Goal: Check status

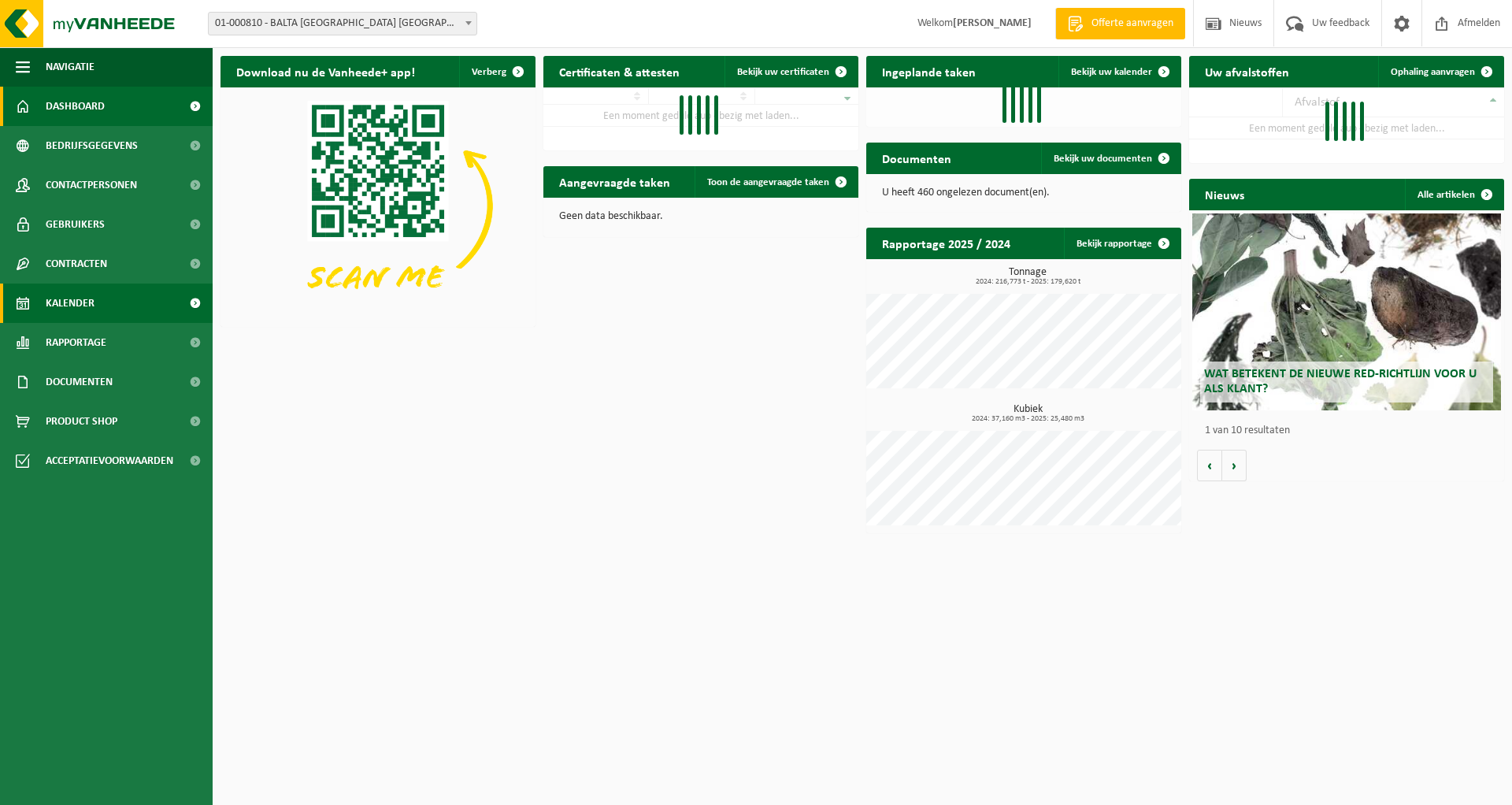
click at [107, 299] on link "Kalender" at bounding box center [106, 303] width 213 height 39
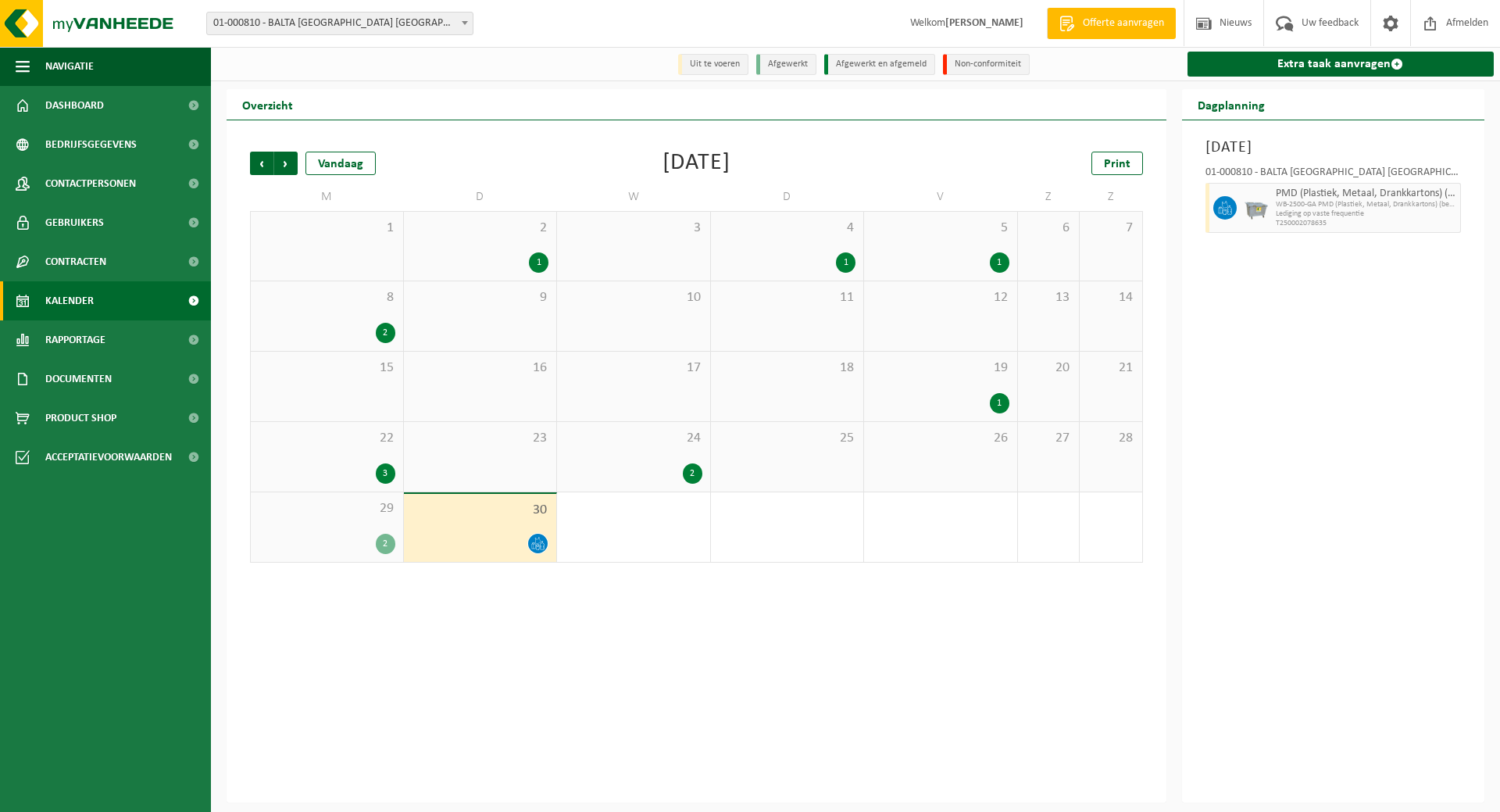
click at [650, 472] on div "2" at bounding box center [634, 473] width 138 height 20
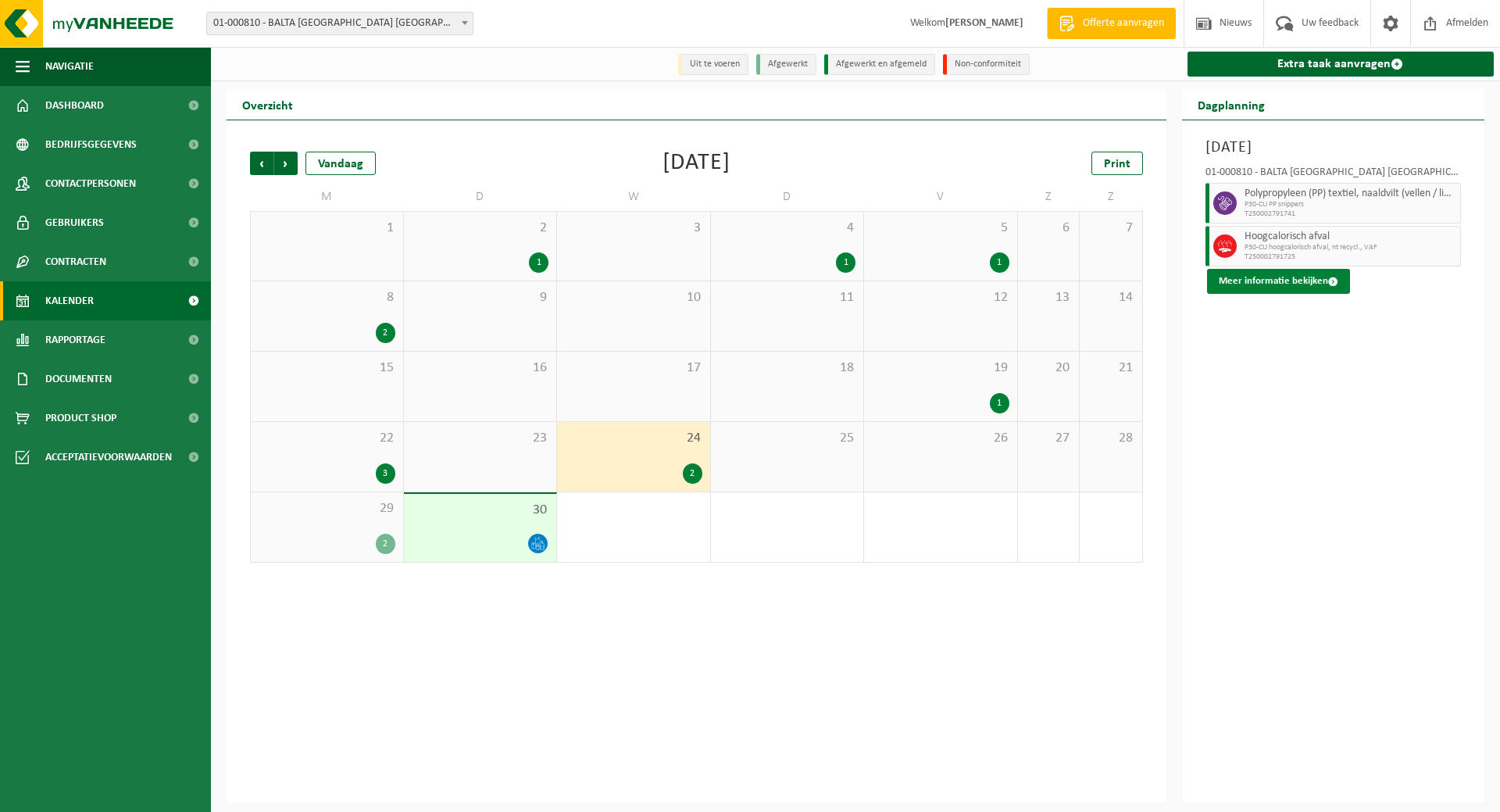
click at [1261, 280] on button "Meer informatie bekijken" at bounding box center [1278, 280] width 143 height 25
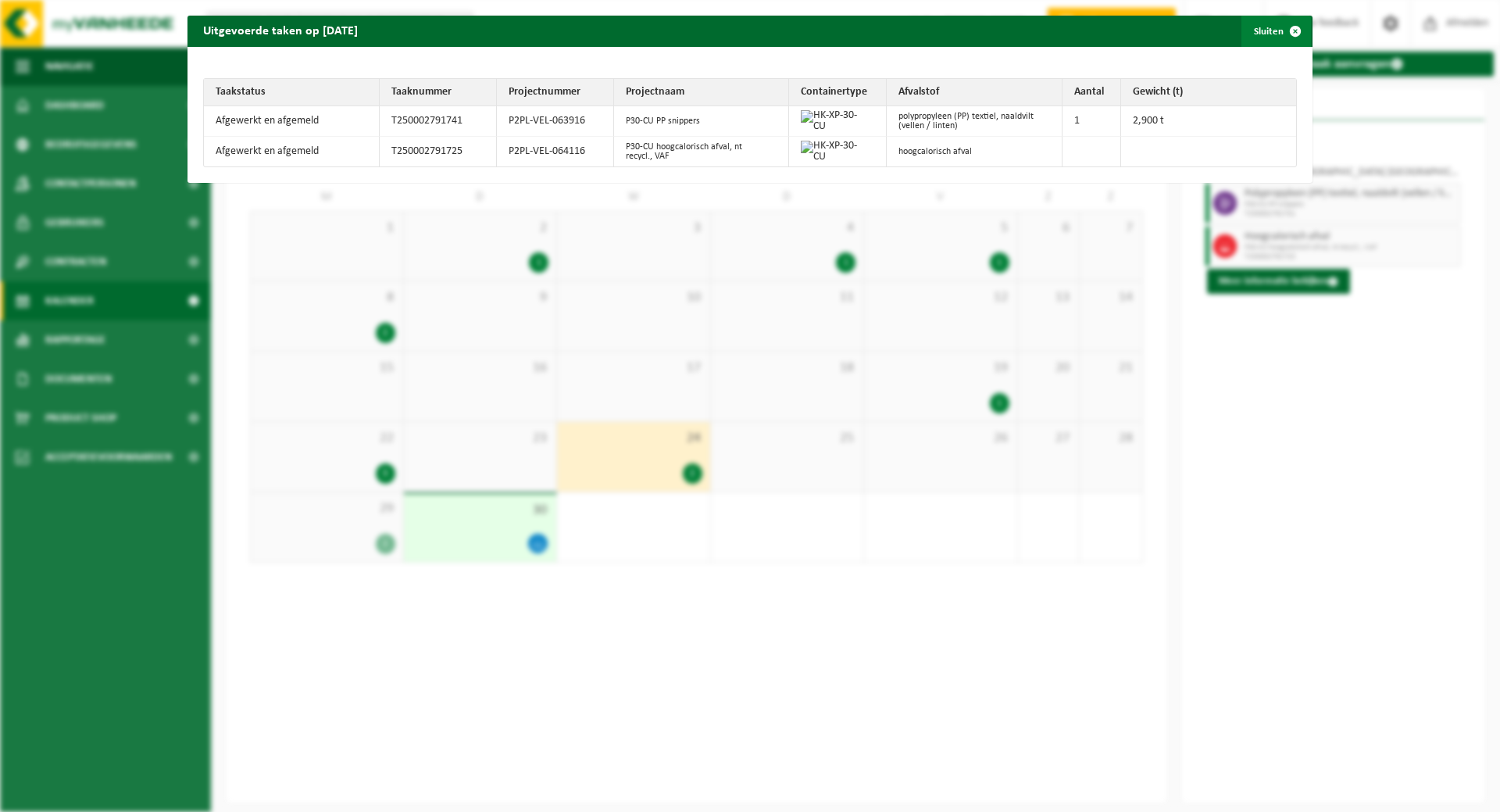
click at [1263, 30] on button "Sluiten" at bounding box center [1276, 31] width 69 height 31
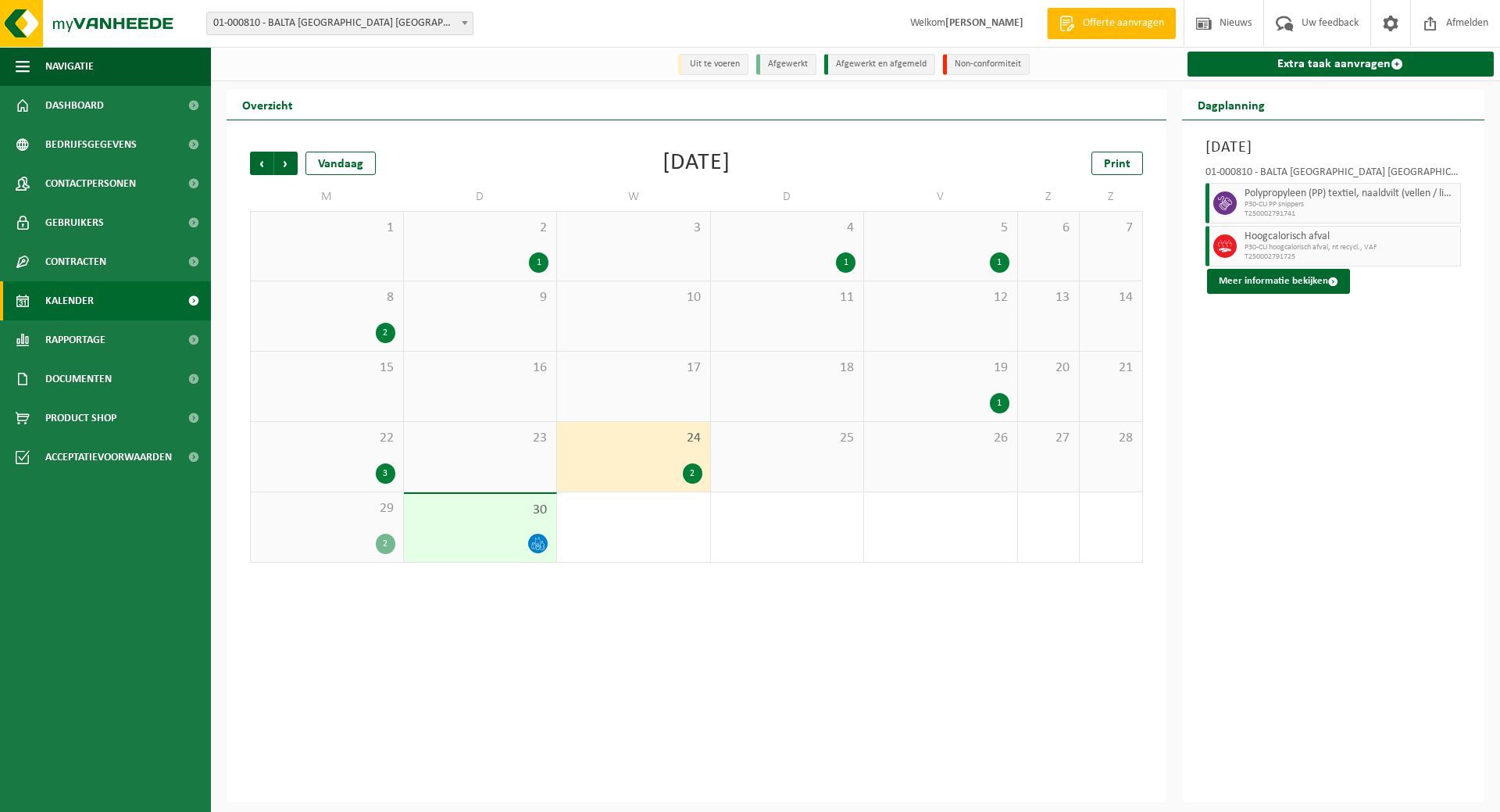
click at [367, 530] on div "29 2" at bounding box center [327, 527] width 152 height 69
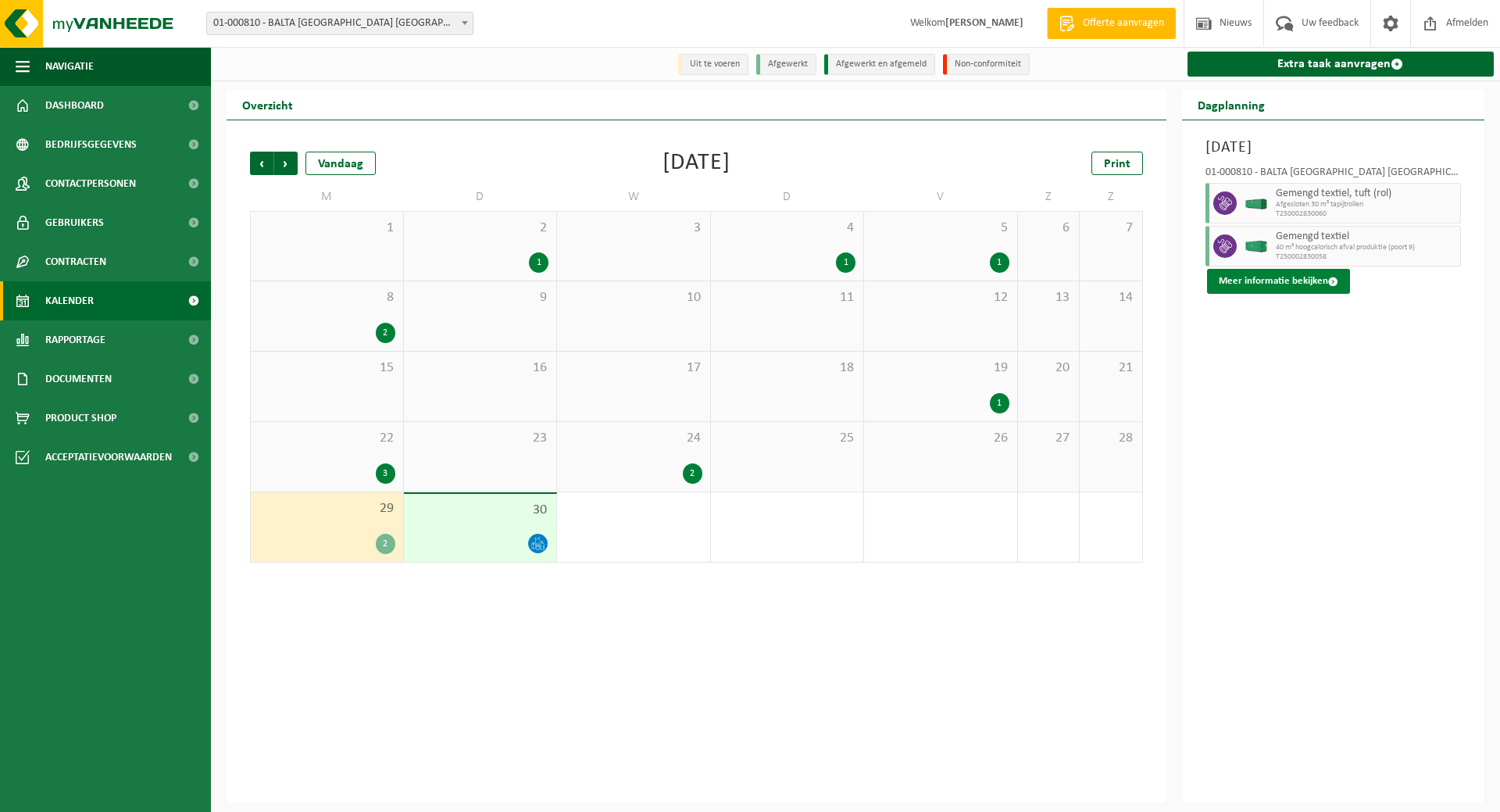
click at [1255, 279] on button "Meer informatie bekijken" at bounding box center [1278, 280] width 143 height 25
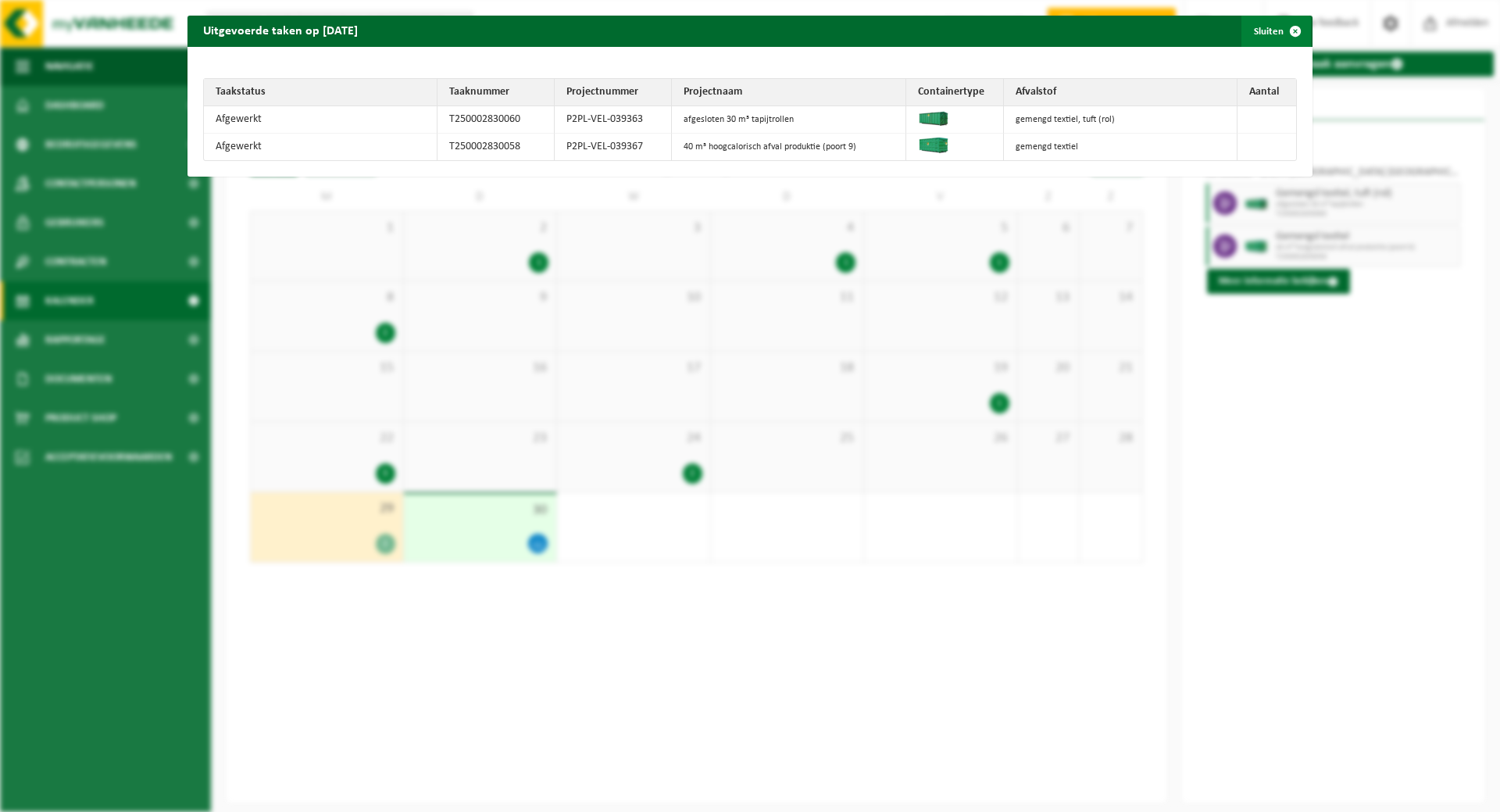
click at [1255, 31] on button "Sluiten" at bounding box center [1276, 31] width 69 height 31
